Goal: Transaction & Acquisition: Book appointment/travel/reservation

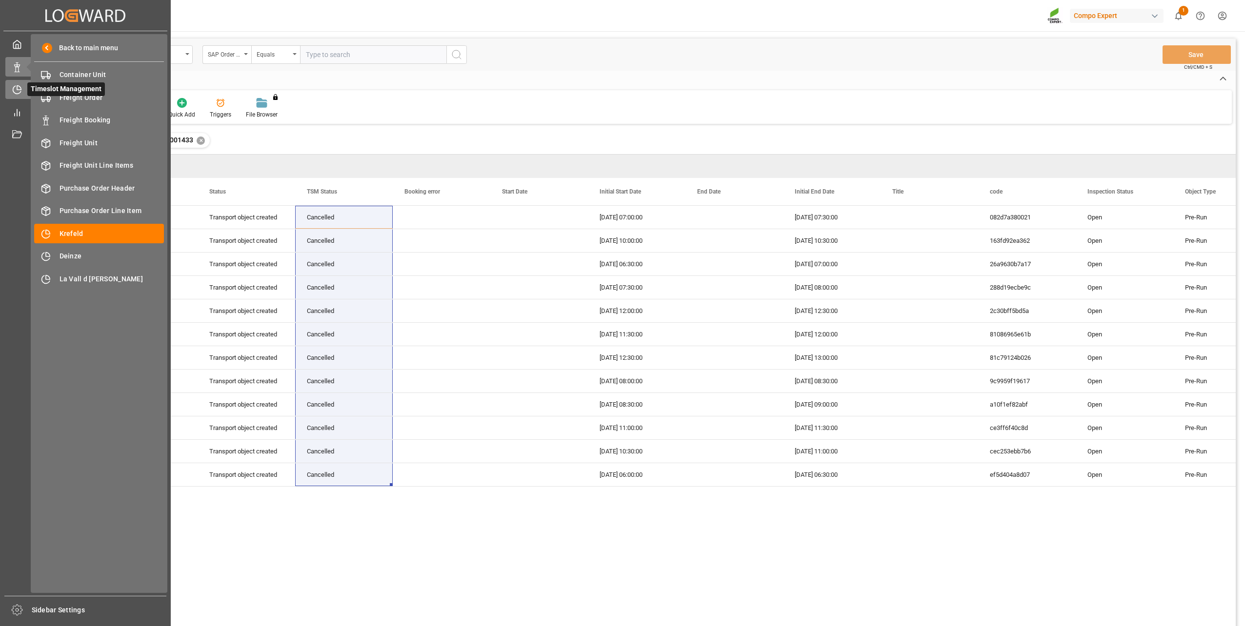
click at [14, 87] on icon at bounding box center [17, 90] width 10 height 10
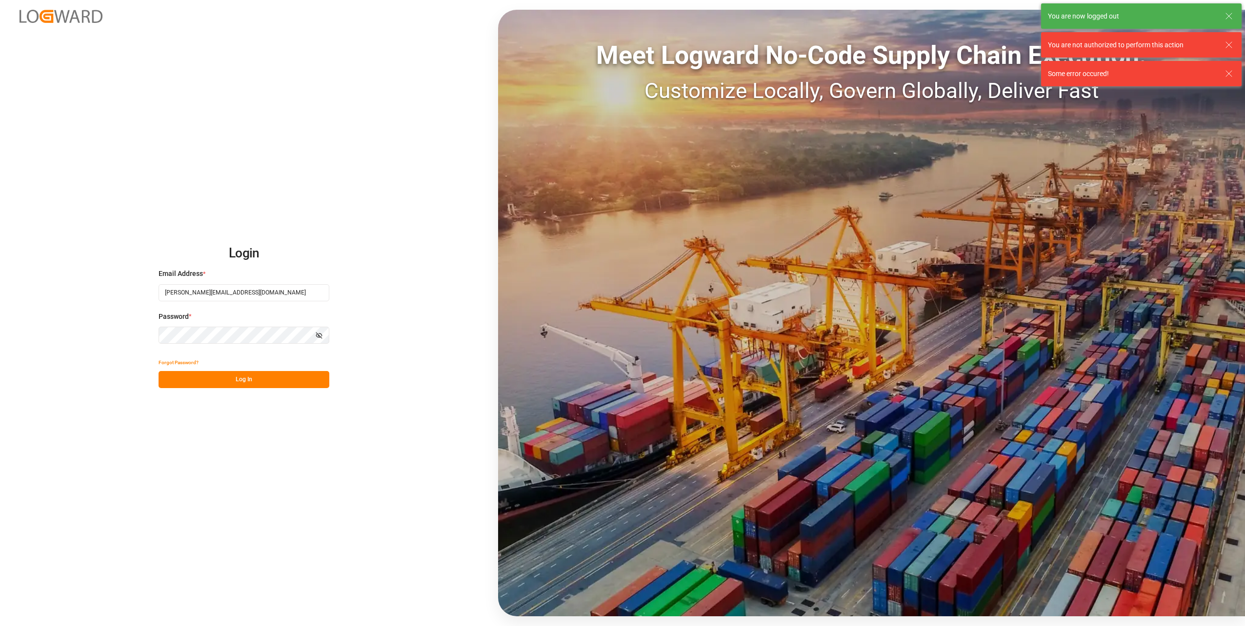
click at [274, 387] on button "Log In" at bounding box center [244, 379] width 171 height 17
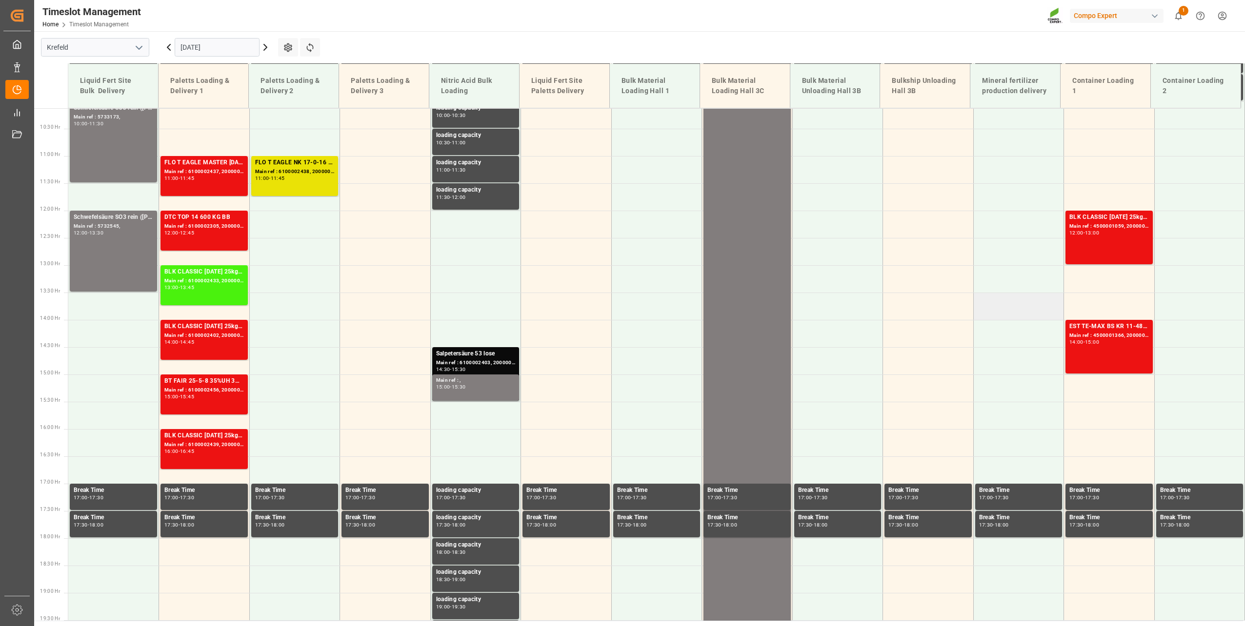
scroll to position [605, 0]
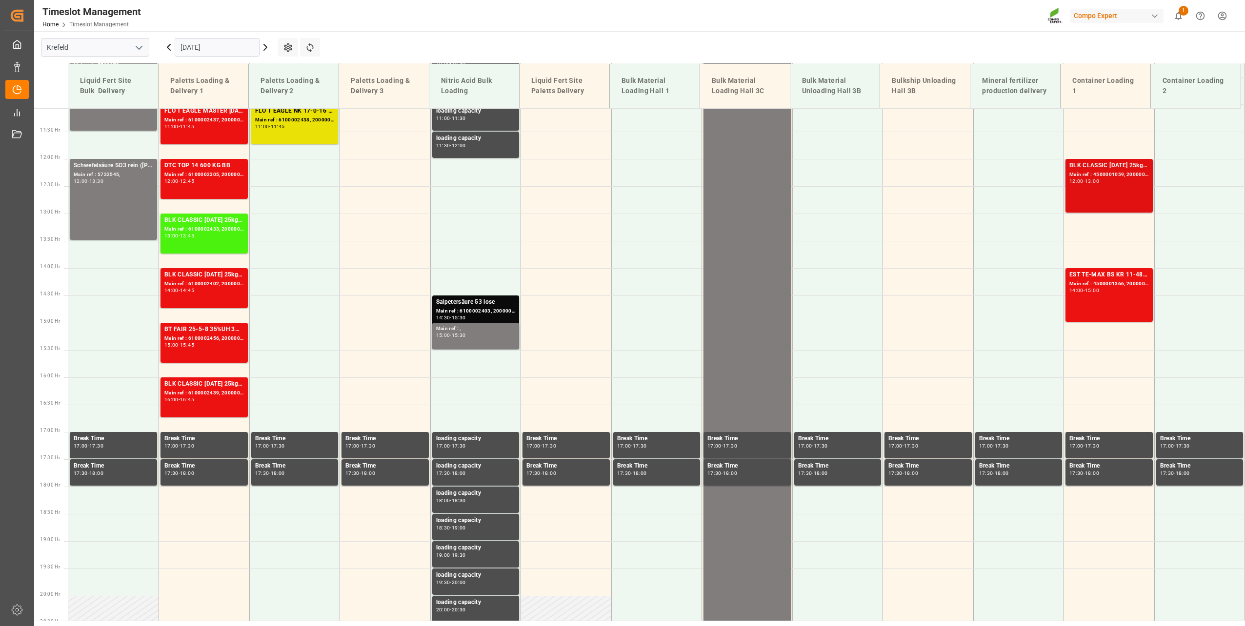
click at [1084, 180] on div "-" at bounding box center [1084, 181] width 1 height 4
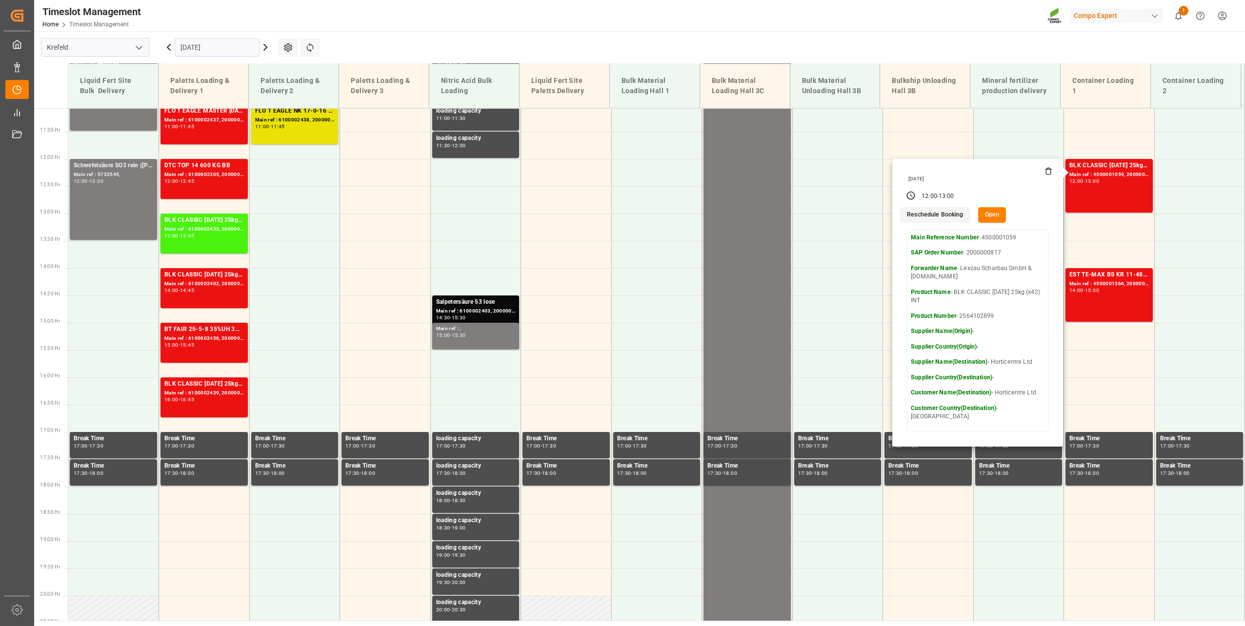
click at [265, 46] on icon at bounding box center [265, 47] width 3 height 6
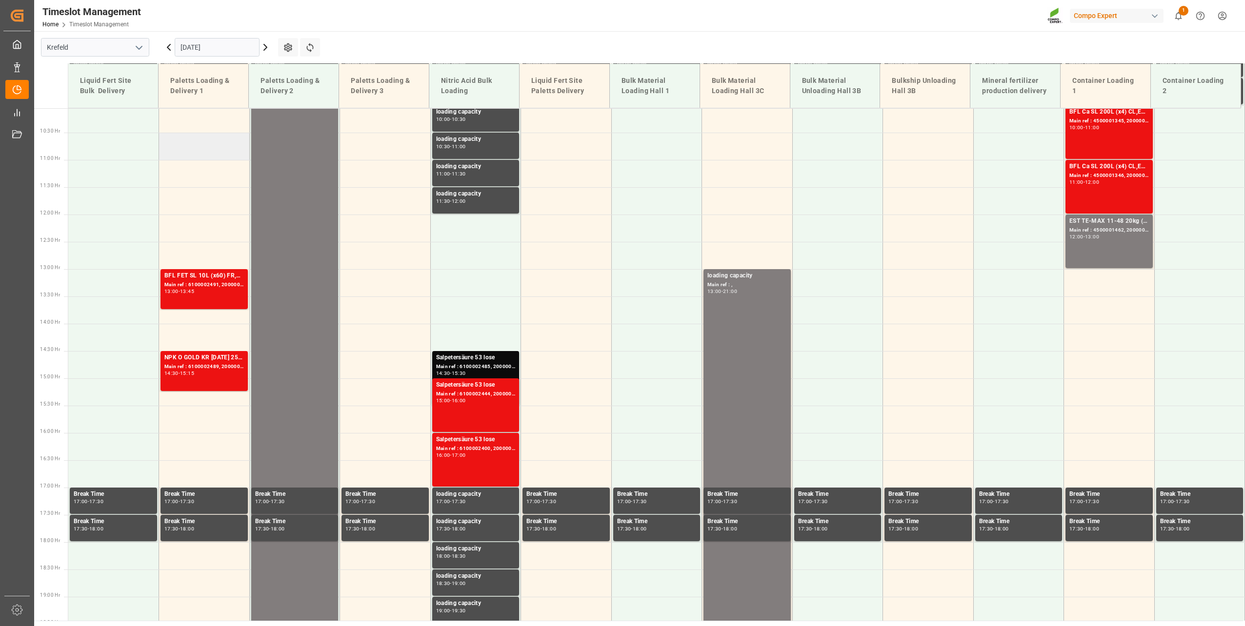
scroll to position [507, 0]
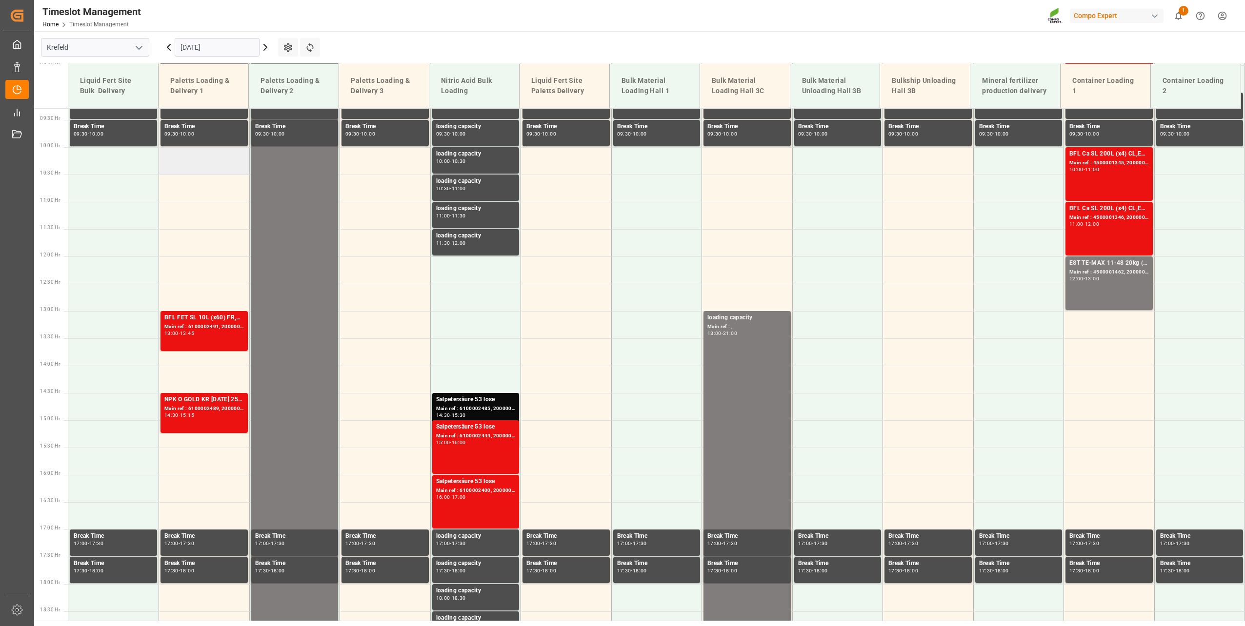
click at [207, 157] on td at bounding box center [204, 160] width 91 height 27
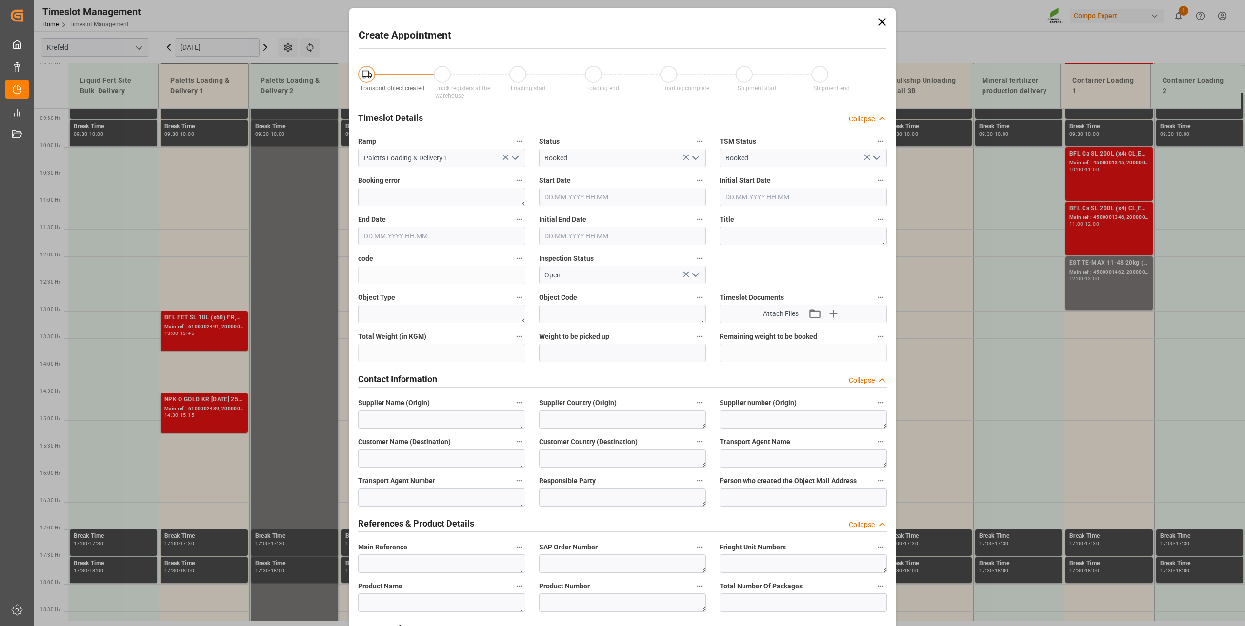
type input "[DATE] 10:00"
type input "[DATE] 10:30"
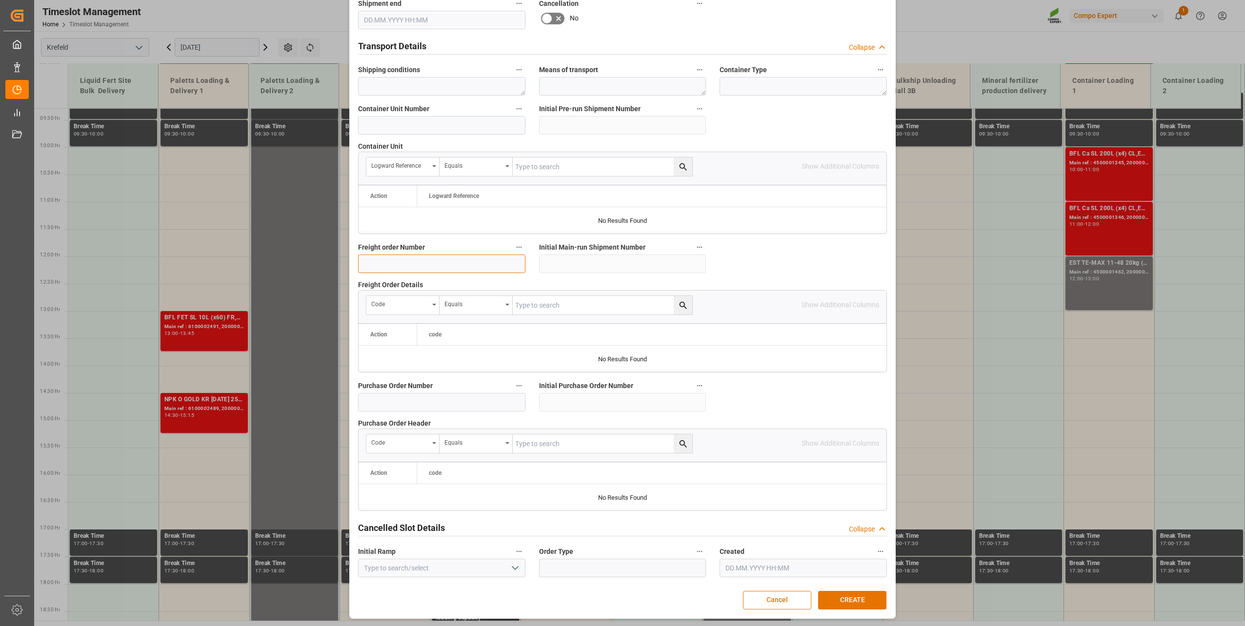
click at [435, 267] on input at bounding box center [441, 264] width 167 height 19
type input "6100002432"
click at [843, 594] on button "CREATE" at bounding box center [852, 600] width 68 height 19
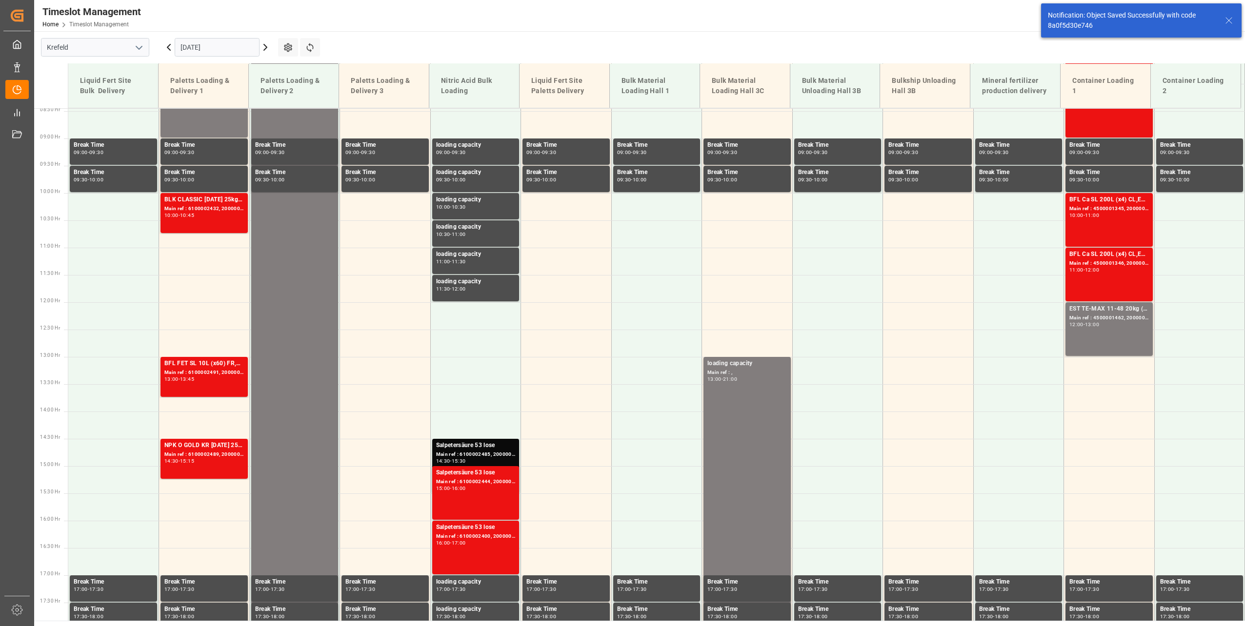
scroll to position [496, 0]
